Goal: Browse casually

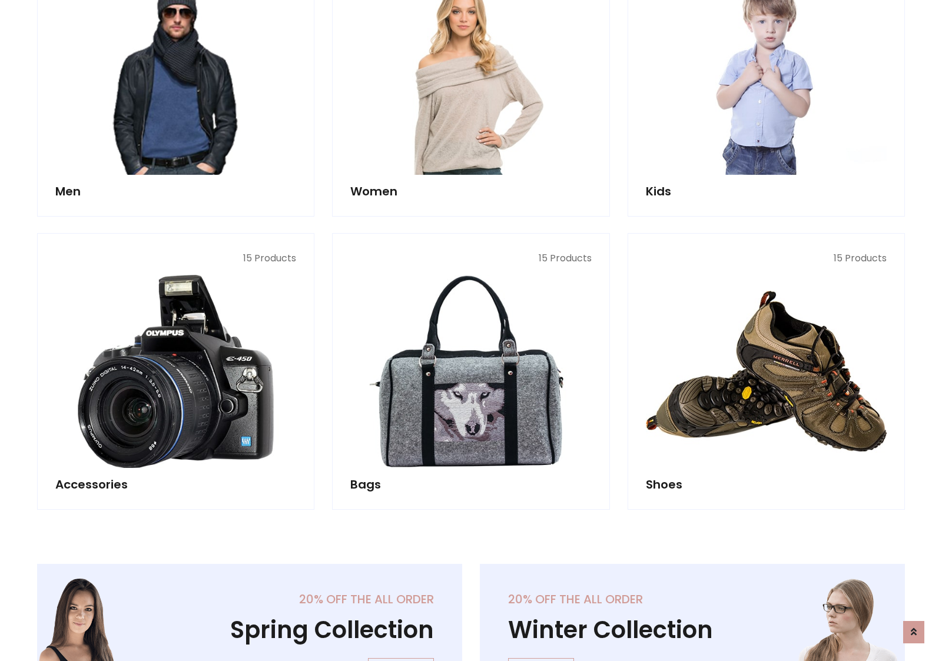
scroll to position [394, 0]
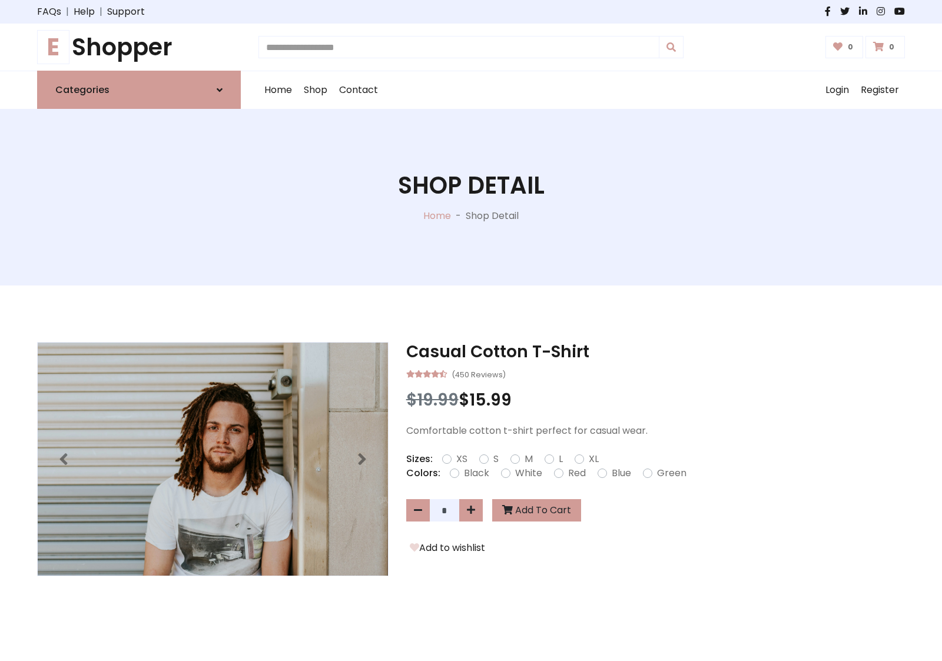
click at [139, 47] on h1 "E Shopper" at bounding box center [139, 47] width 204 height 28
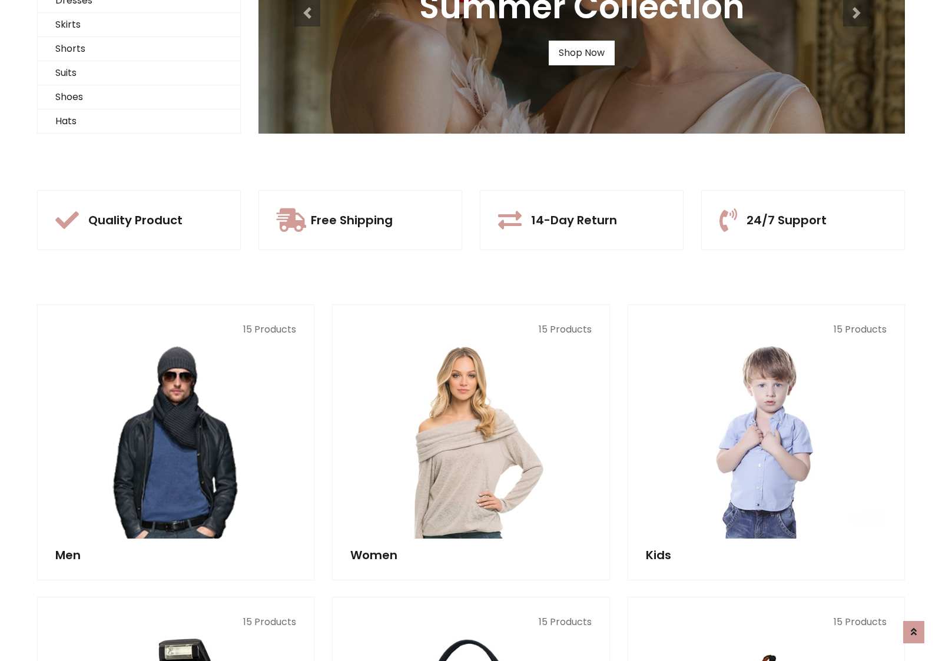
scroll to position [114, 0]
